Goal: Navigation & Orientation: Go to known website

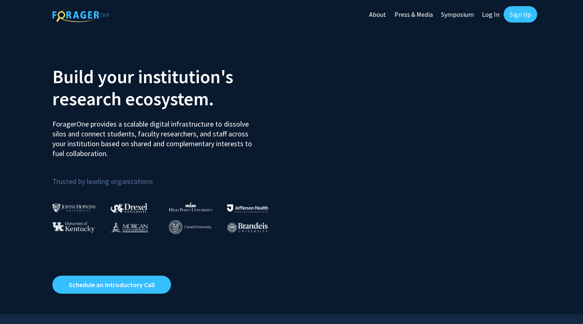
click at [490, 11] on link "Log In" at bounding box center [491, 14] width 26 height 29
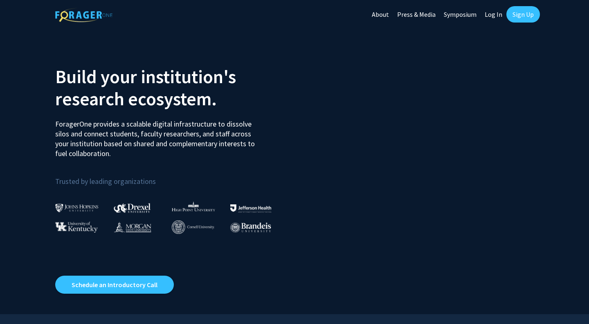
select select
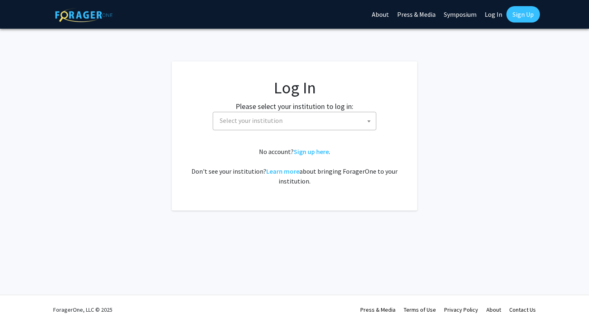
click at [301, 124] on span "Select your institution" at bounding box center [296, 120] width 160 height 17
type input "cornell"
